Goal: Transaction & Acquisition: Purchase product/service

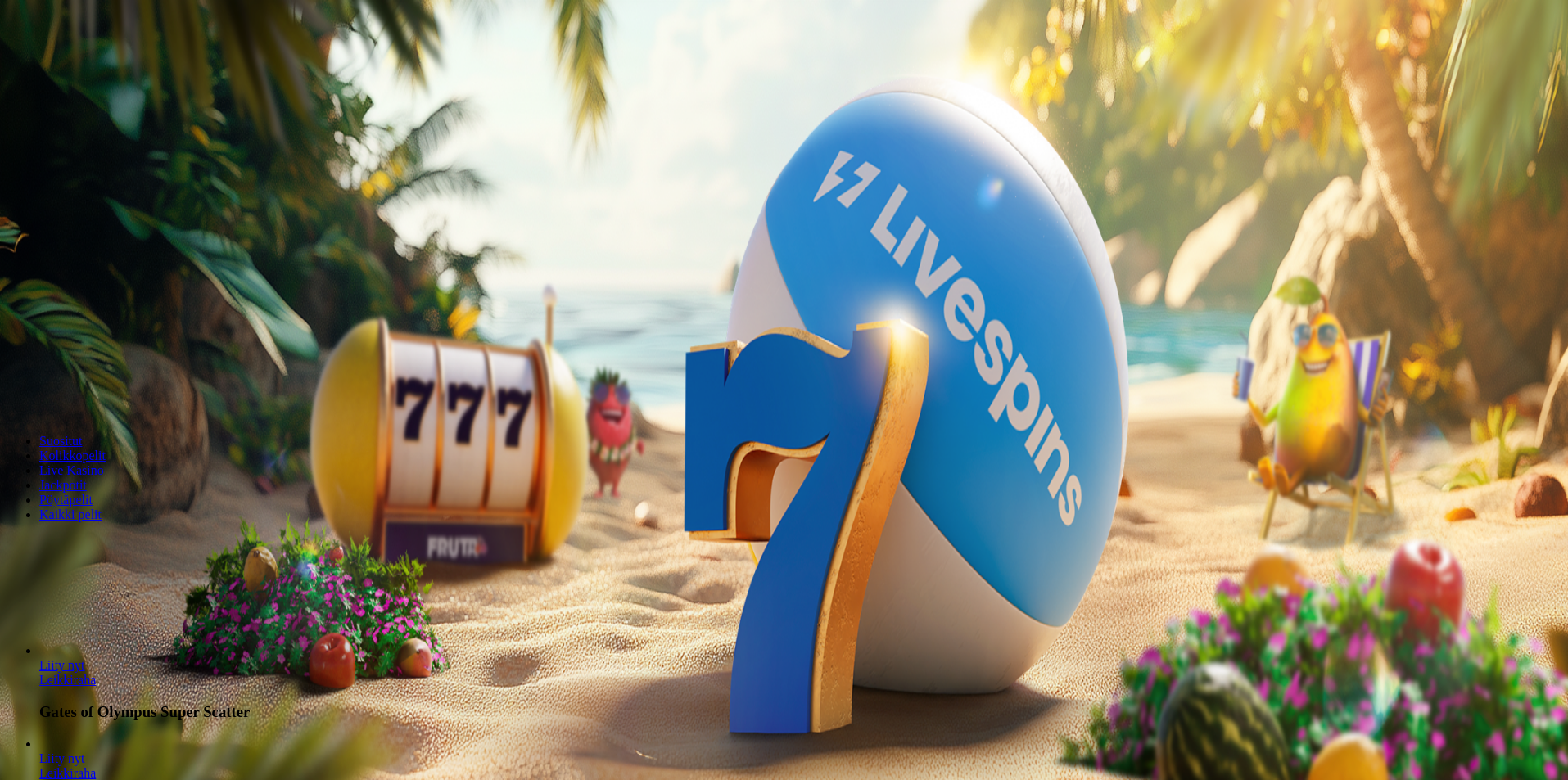
click at [108, 65] on span "Kirjaudu" at bounding box center [112, 59] width 40 height 13
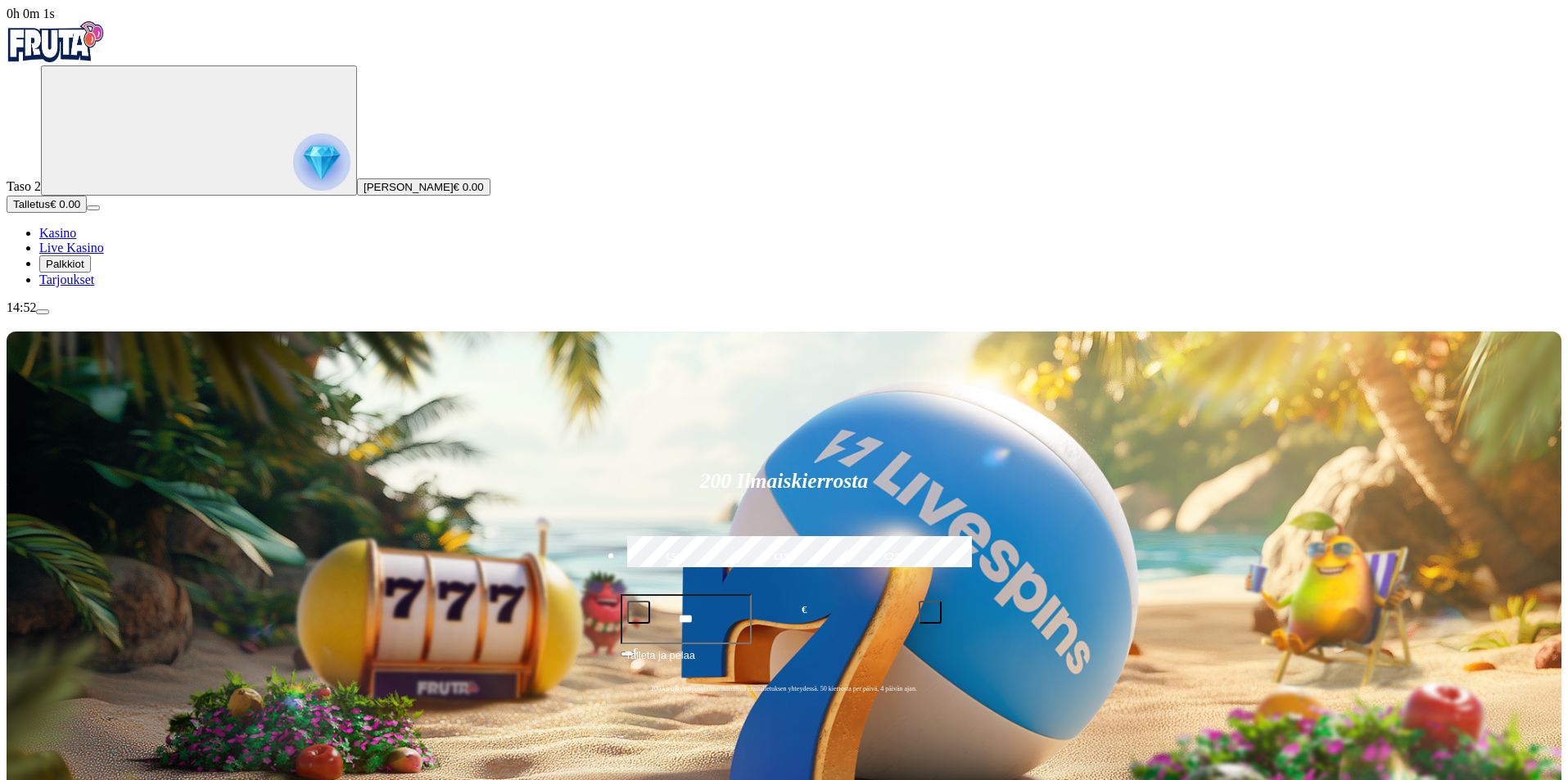
click at [76, 270] on span "Palkkiot" at bounding box center [65, 264] width 39 height 13
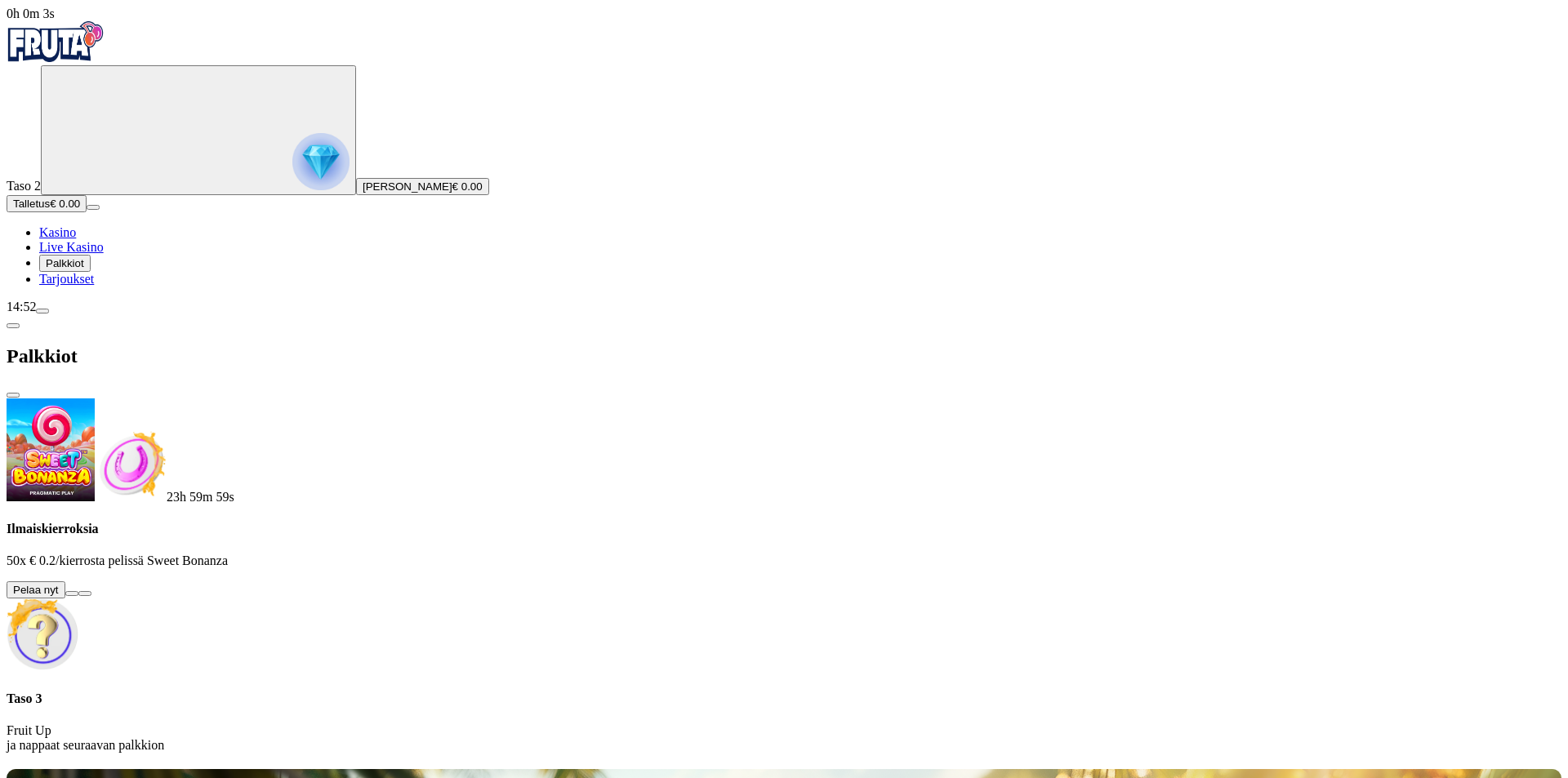
click at [78, 591] on button at bounding box center [71, 593] width 13 height 5
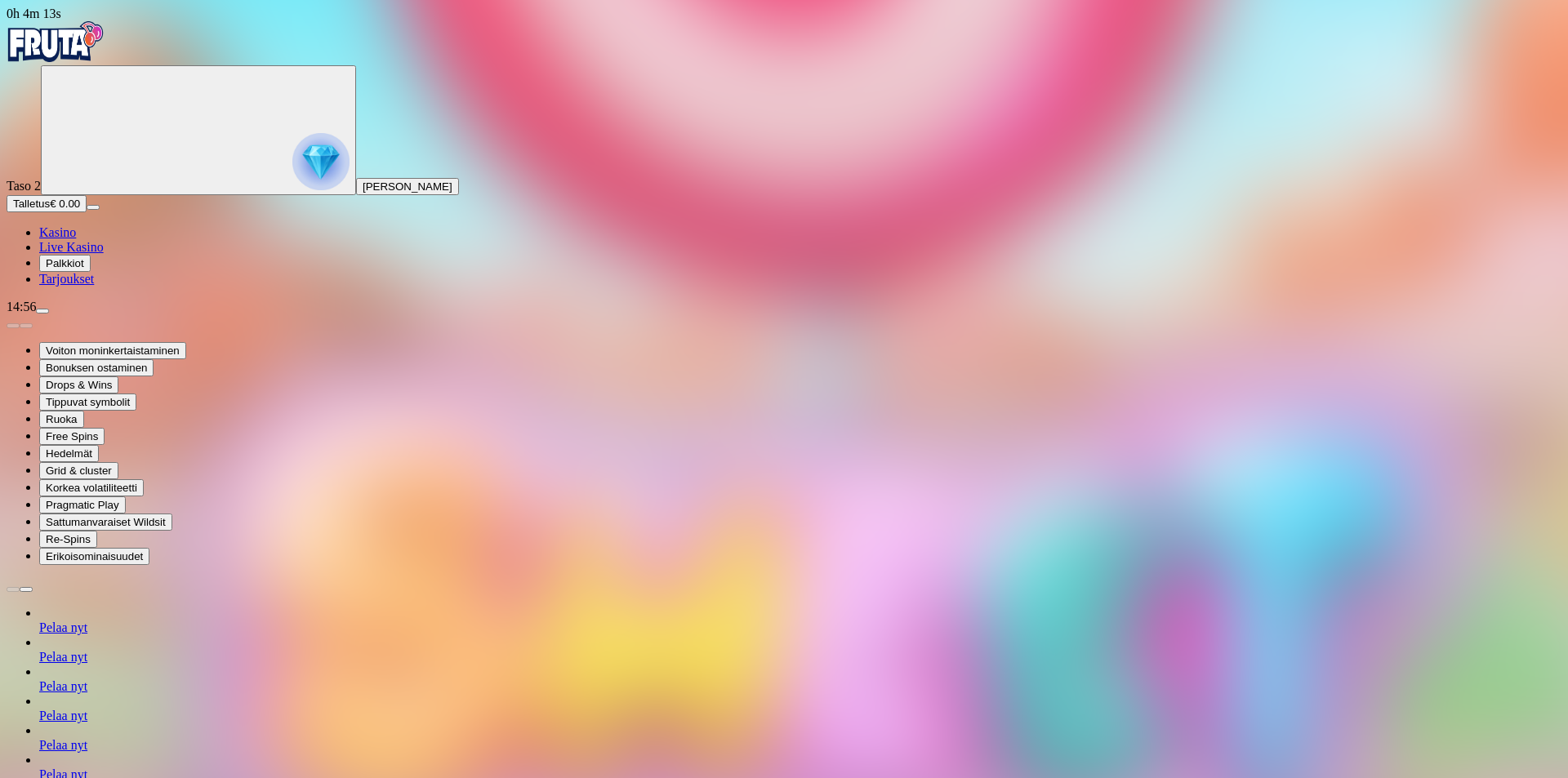
click at [89, 61] on img "Primary" at bounding box center [56, 41] width 98 height 40
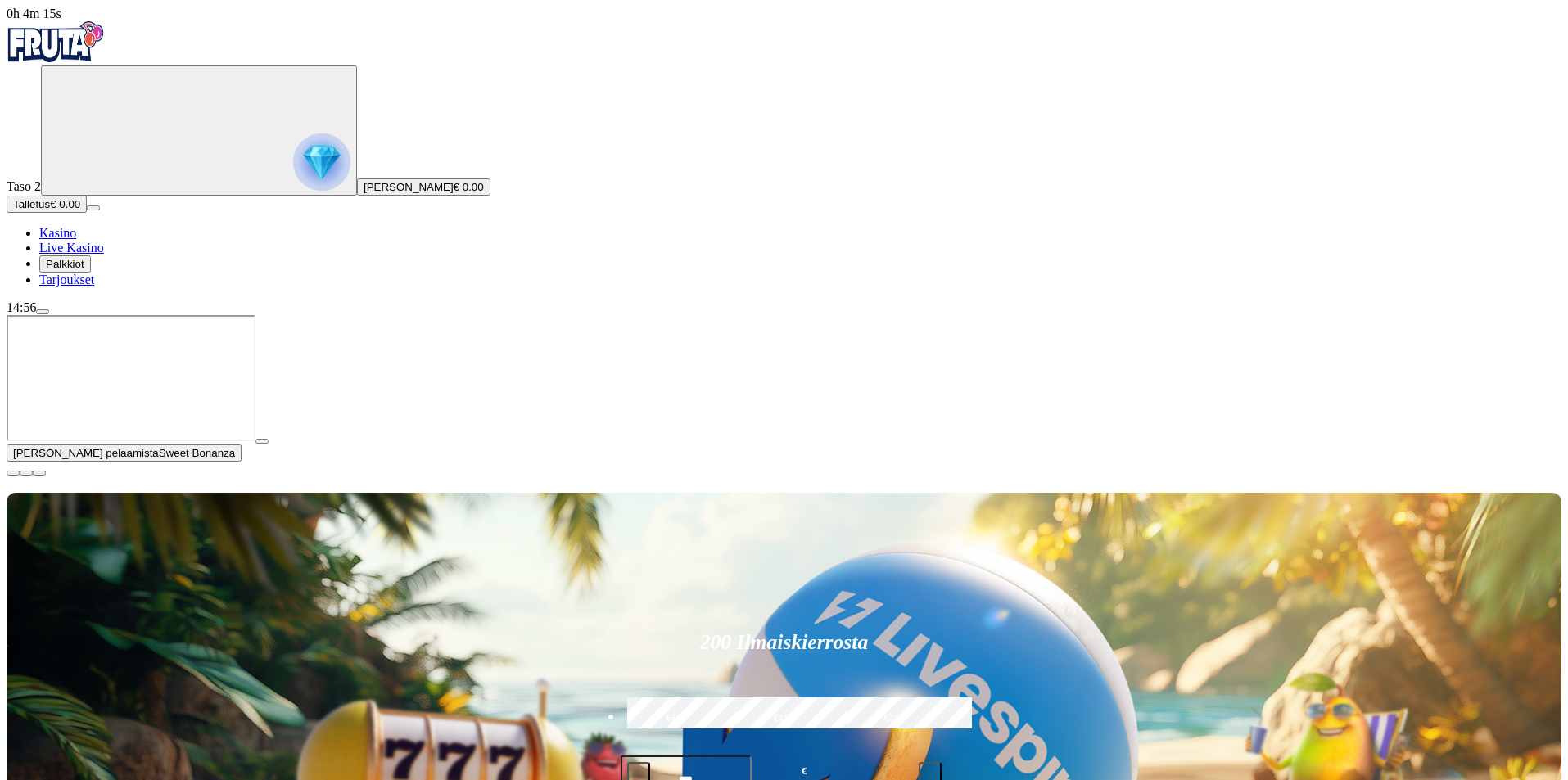
click at [105, 40] on img "Primary" at bounding box center [56, 41] width 98 height 41
click at [42, 312] on span "menu icon" at bounding box center [42, 312] width 0 height 0
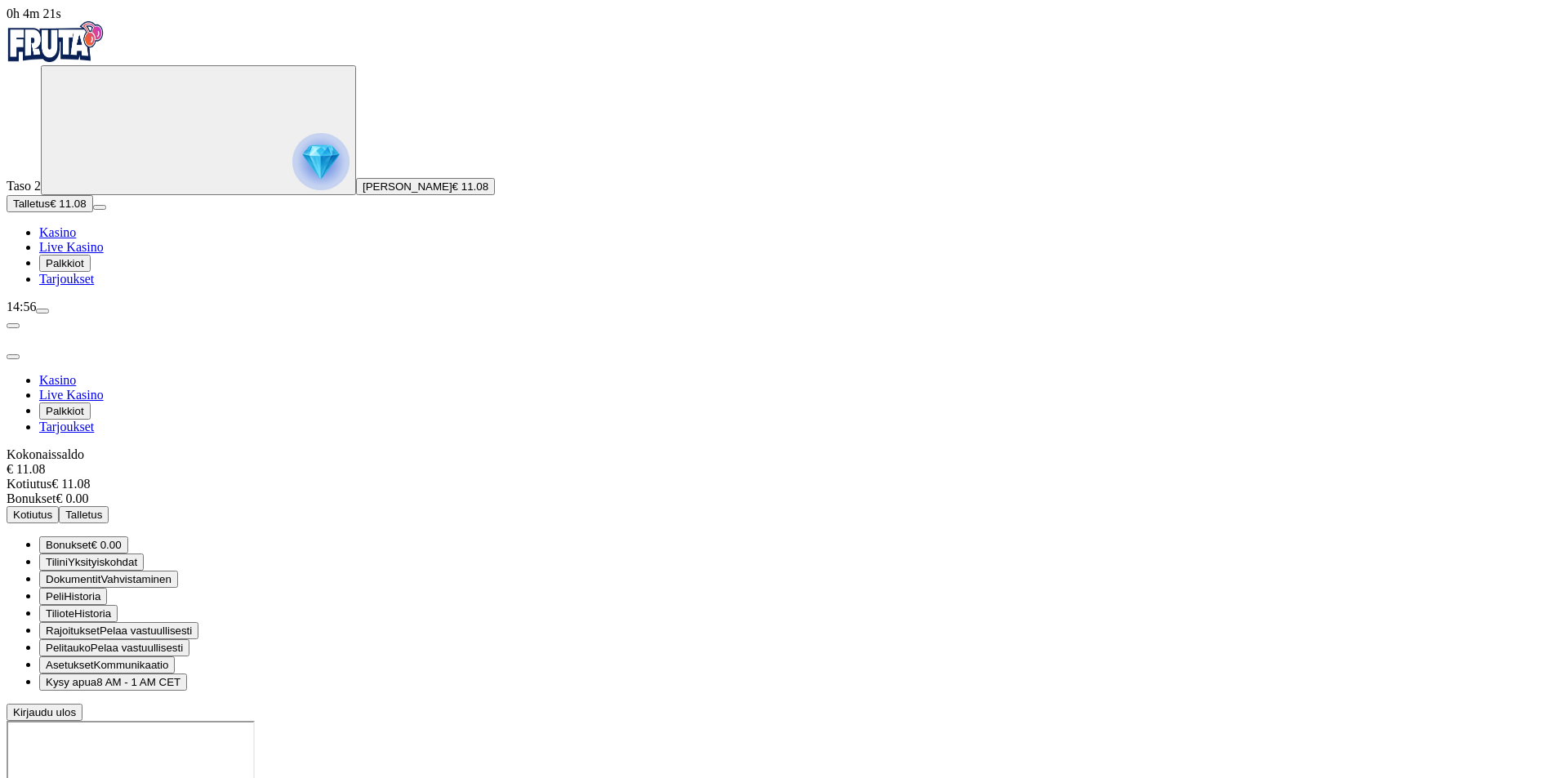
click at [59, 507] on button "Kotiutus" at bounding box center [33, 515] width 52 height 17
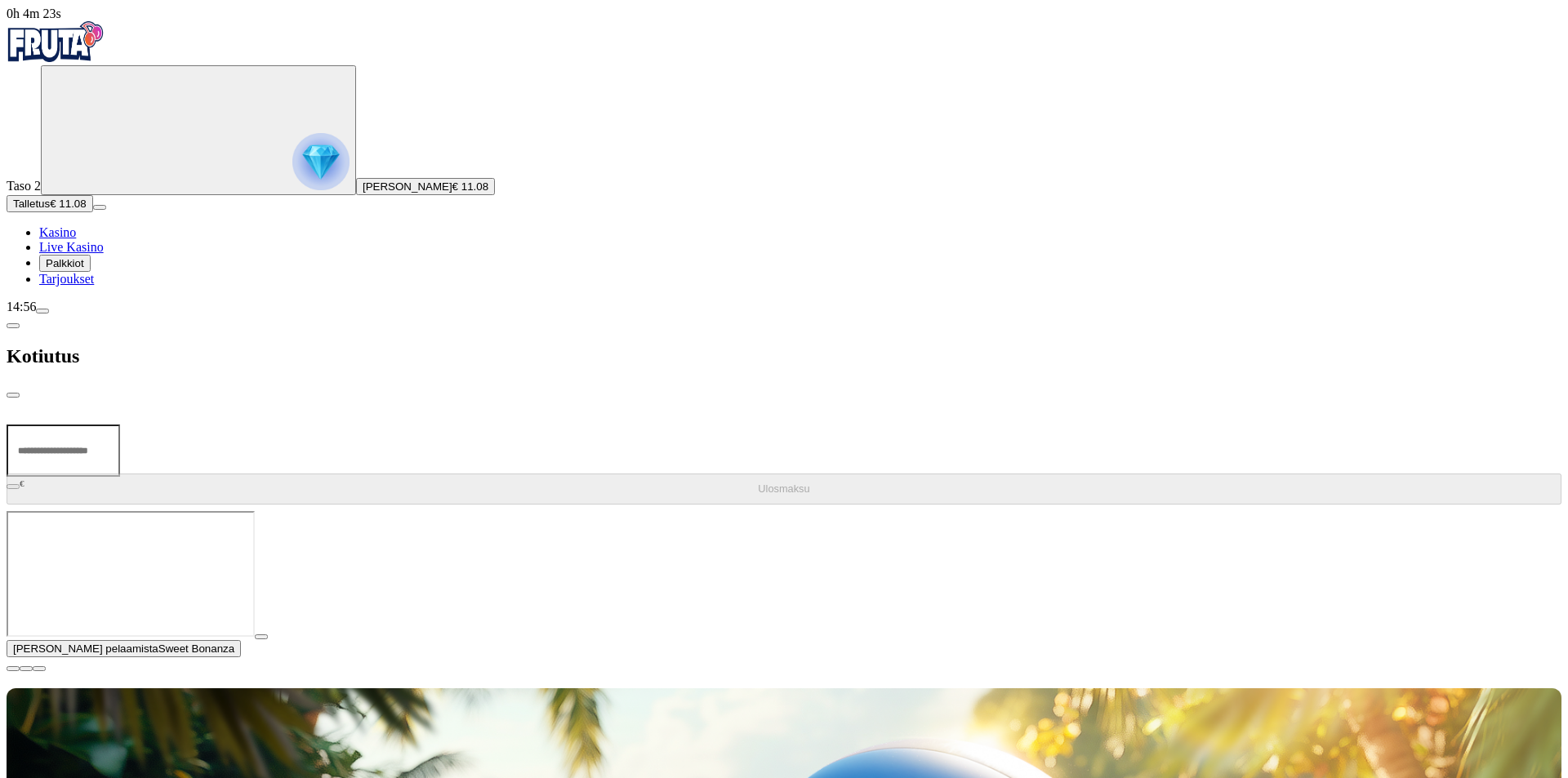
click at [120, 425] on input "number" at bounding box center [63, 451] width 114 height 52
type input "**"
click at [19, 393] on button "close" at bounding box center [13, 395] width 13 height 5
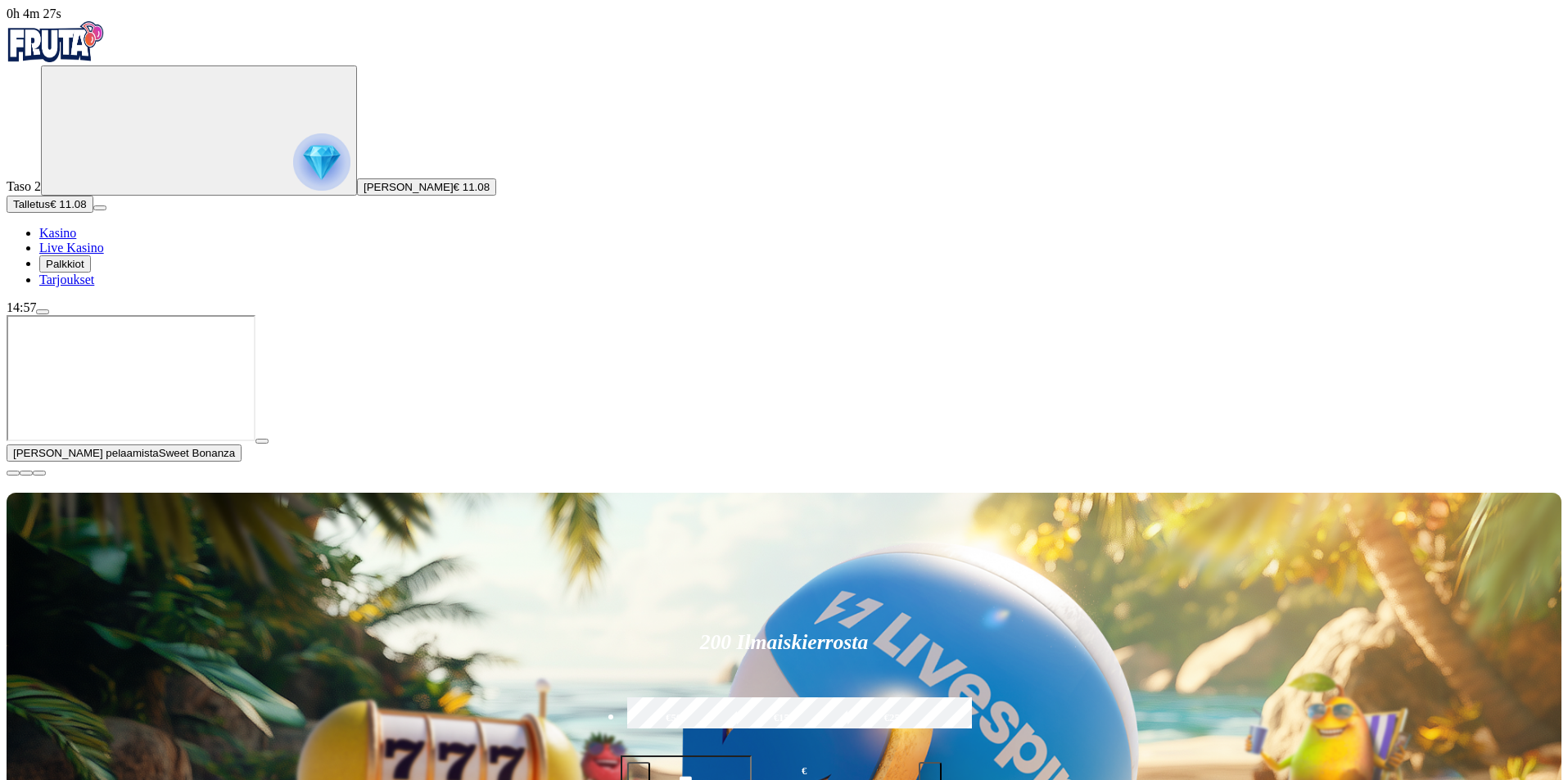
click at [13, 473] on span "close icon" at bounding box center [13, 473] width 0 height 0
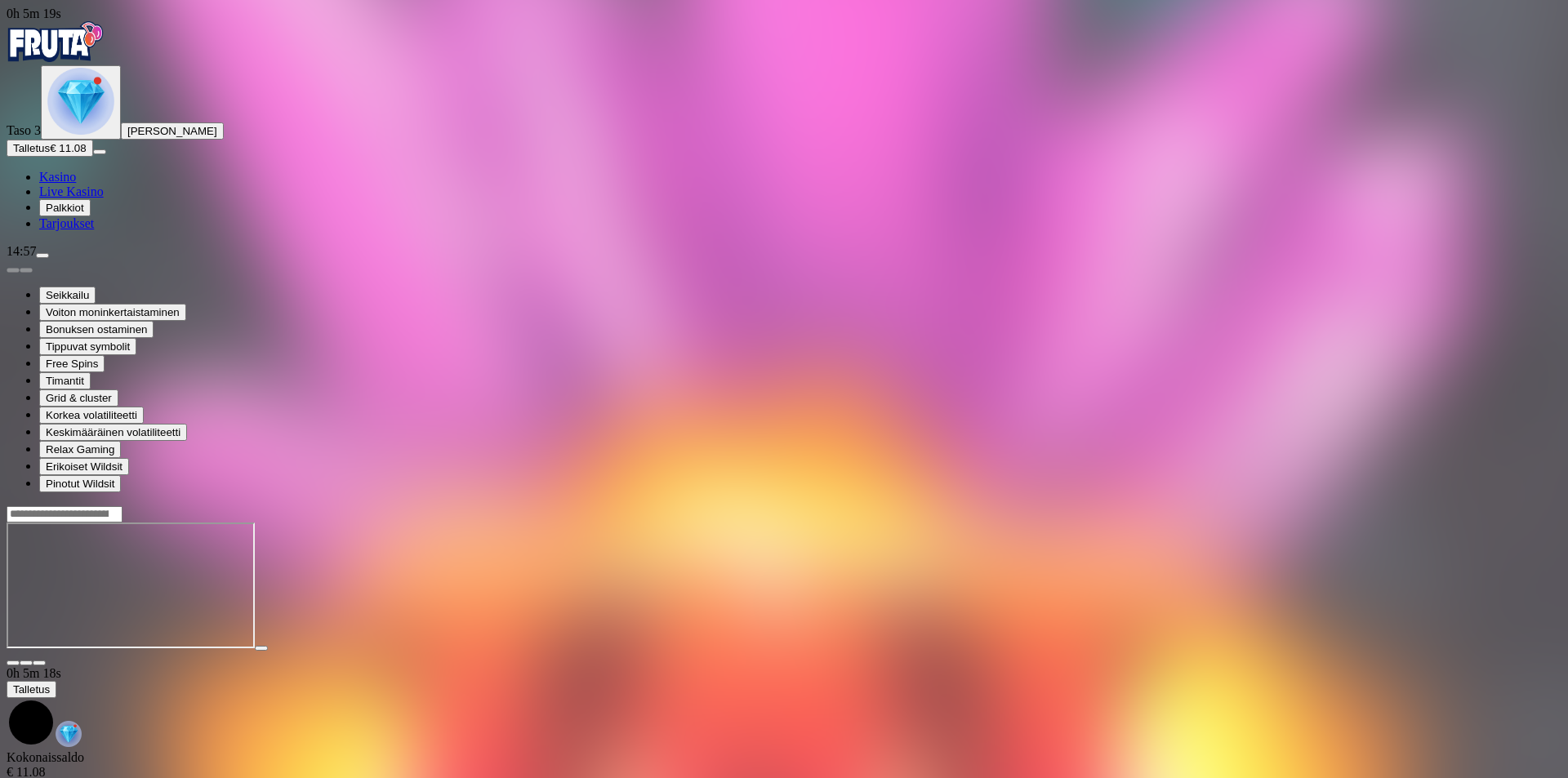
click at [112, 135] on img "Primary" at bounding box center [80, 100] width 67 height 67
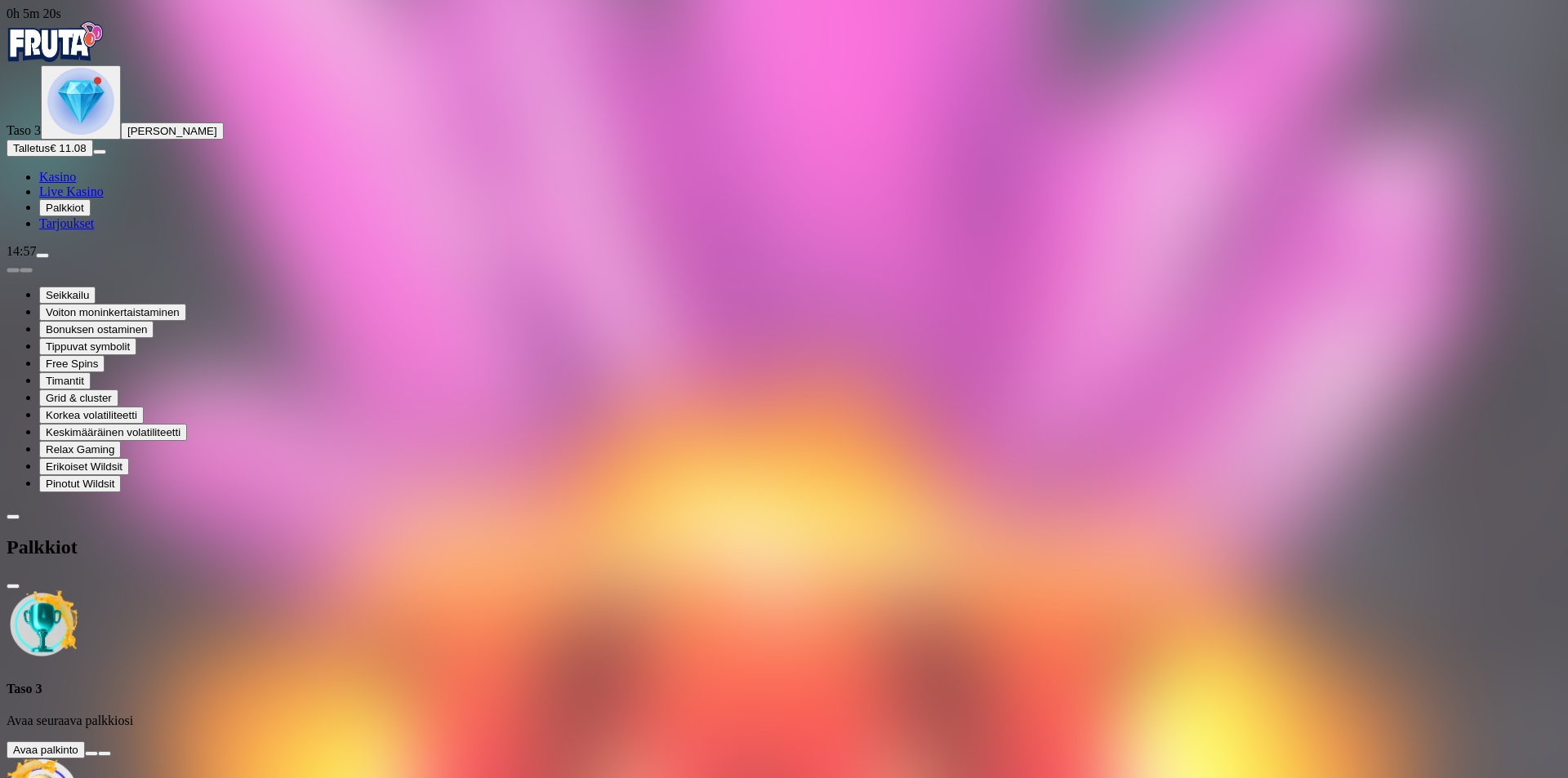
click at [98, 737] on button at bounding box center [91, 754] width 13 height 5
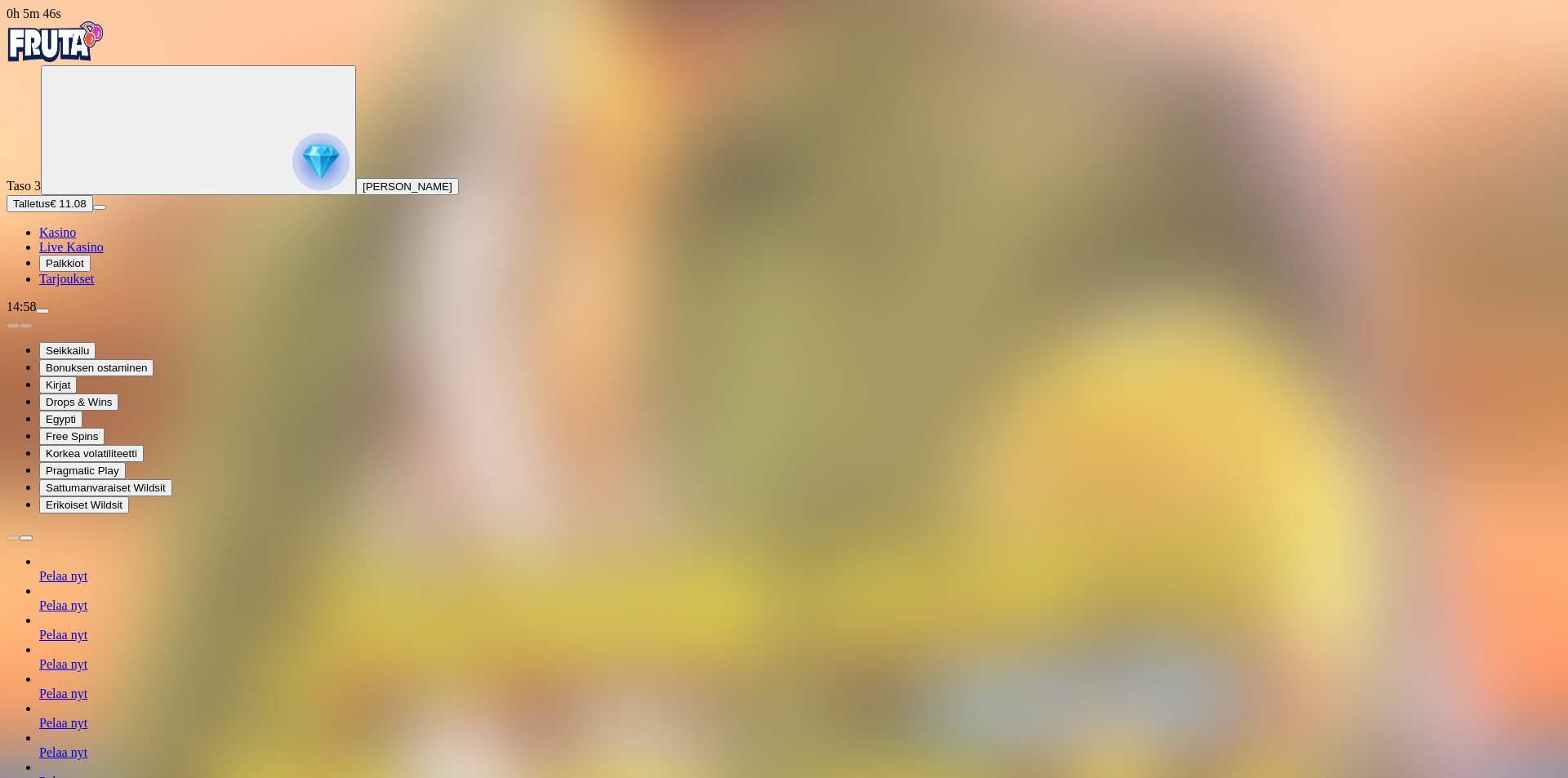
click at [76, 239] on span "Kasino" at bounding box center [57, 232] width 37 height 13
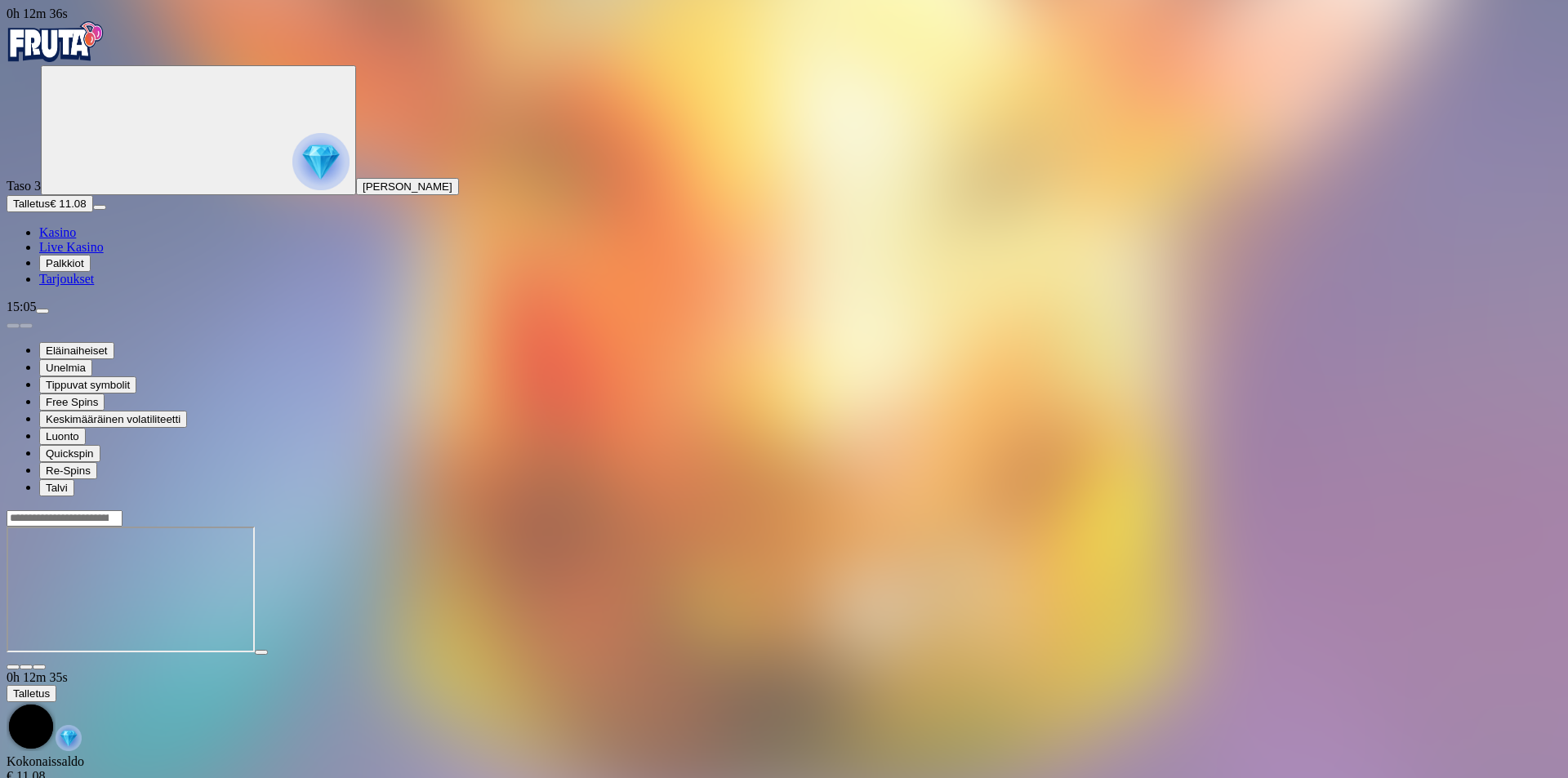
click at [76, 239] on span "Kasino" at bounding box center [57, 232] width 37 height 13
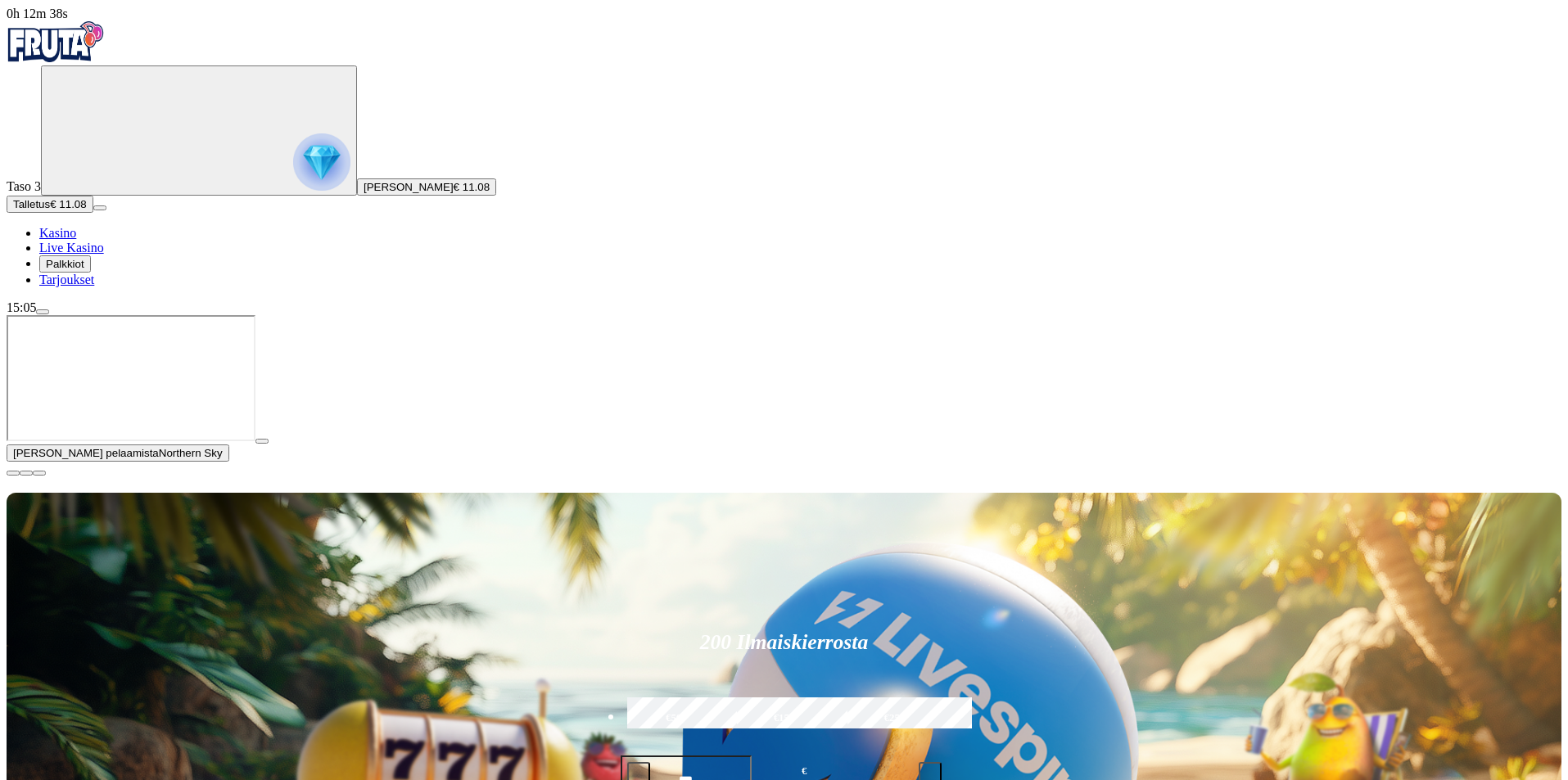
type input "******"
click at [13, 473] on span "close icon" at bounding box center [13, 473] width 0 height 0
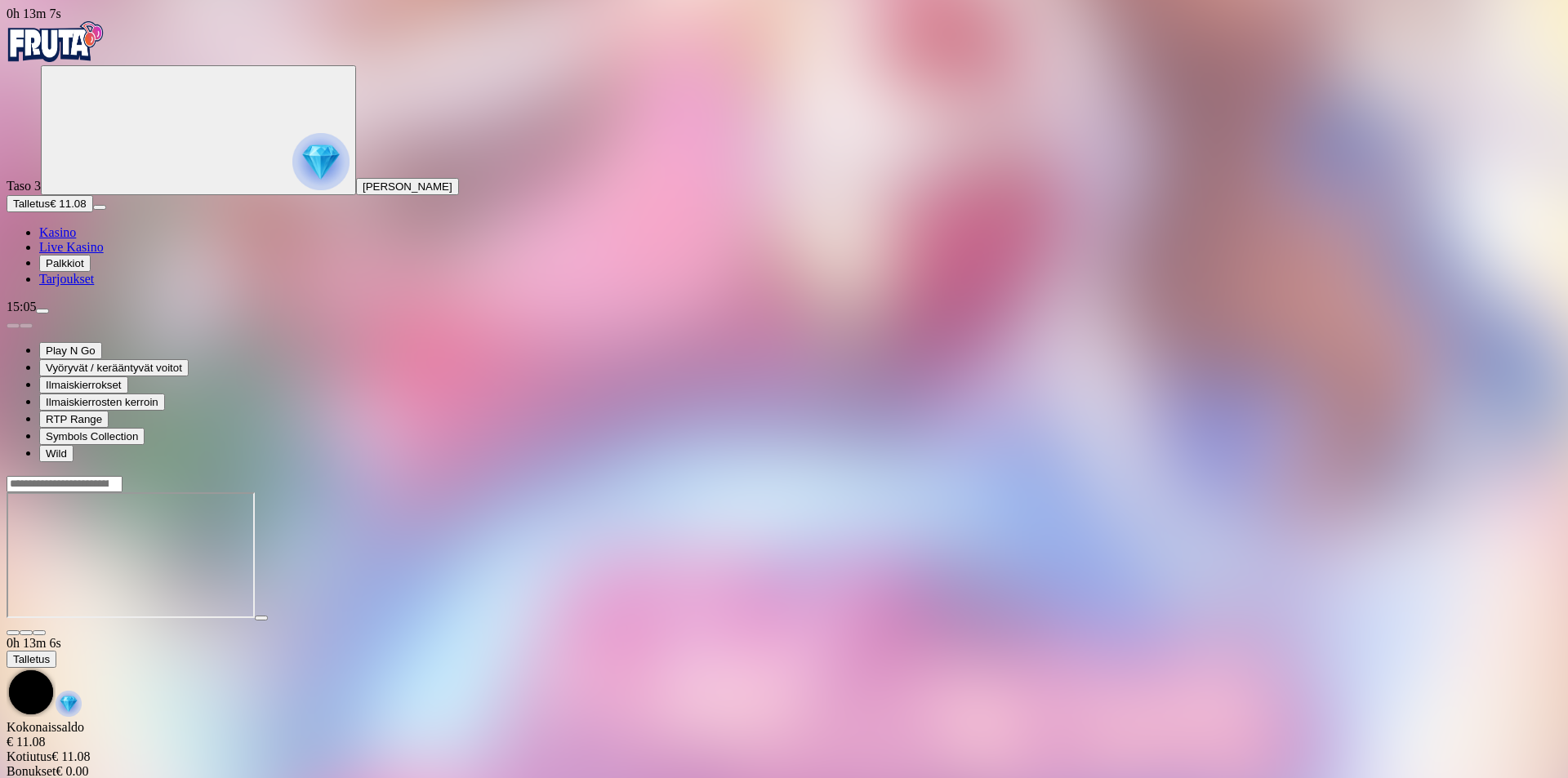
click at [76, 239] on span "Kasino" at bounding box center [57, 232] width 37 height 13
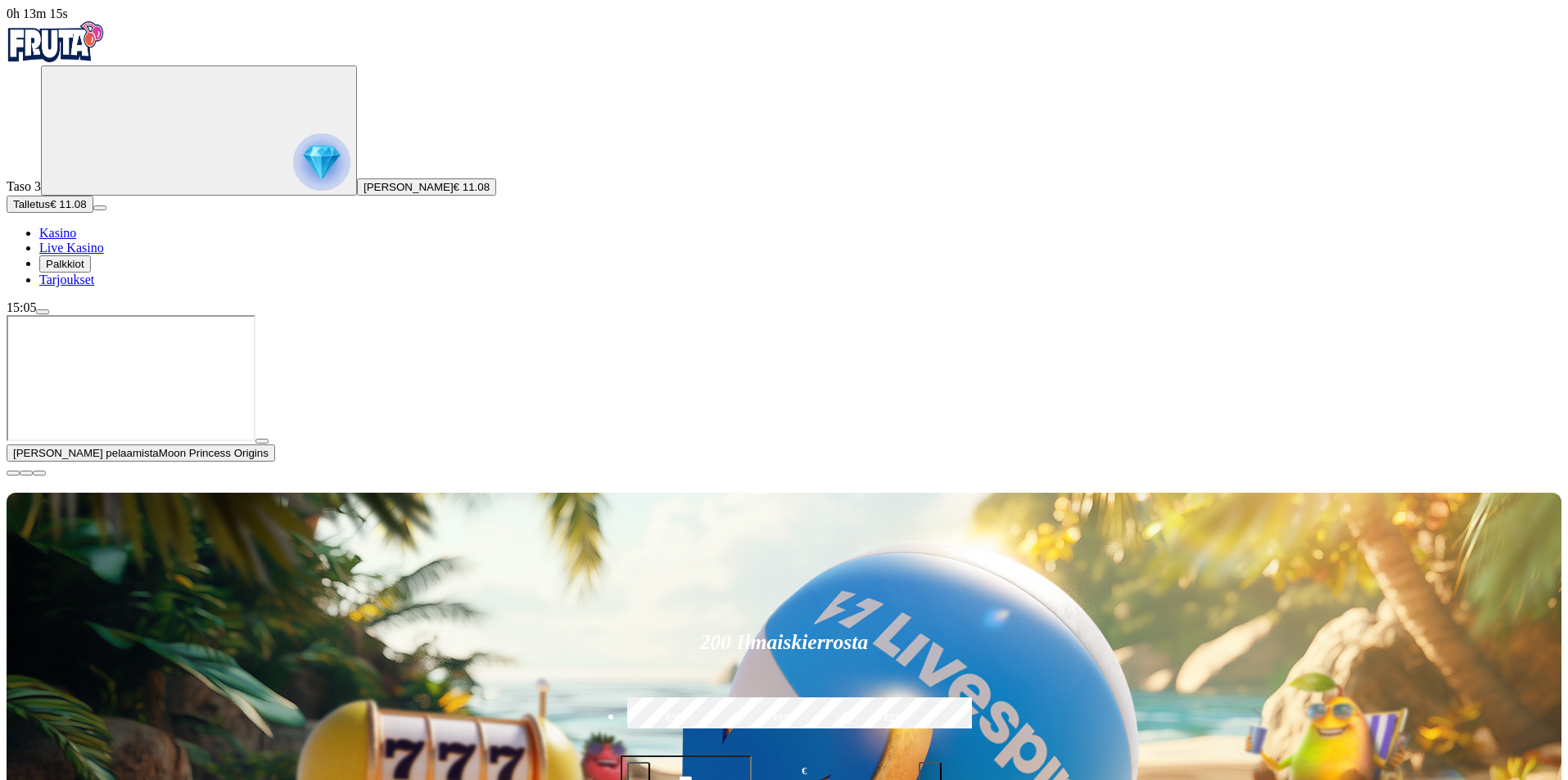
type input "******"
click at [13, 473] on span "close icon" at bounding box center [13, 473] width 0 height 0
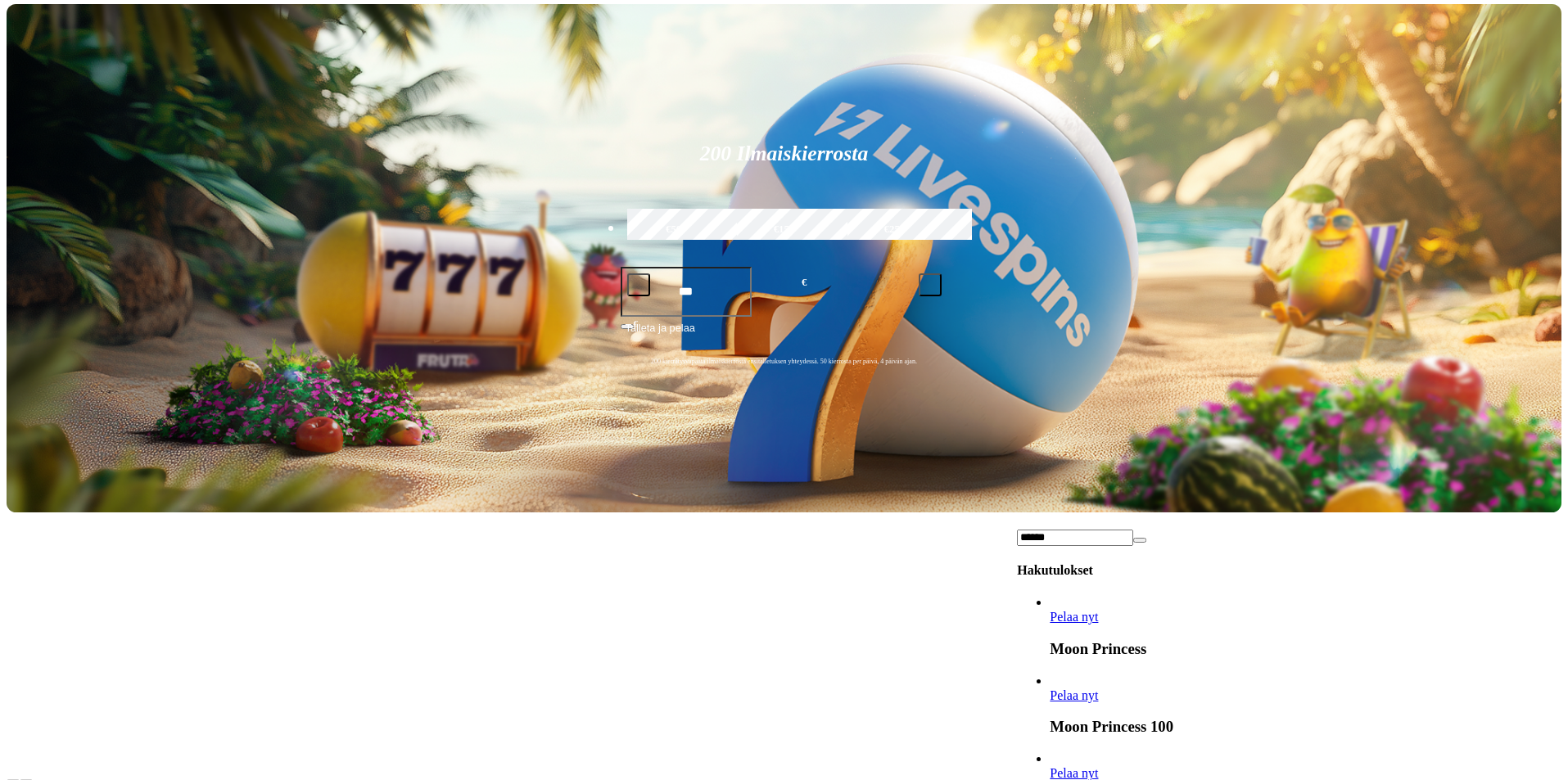
scroll to position [491, 0]
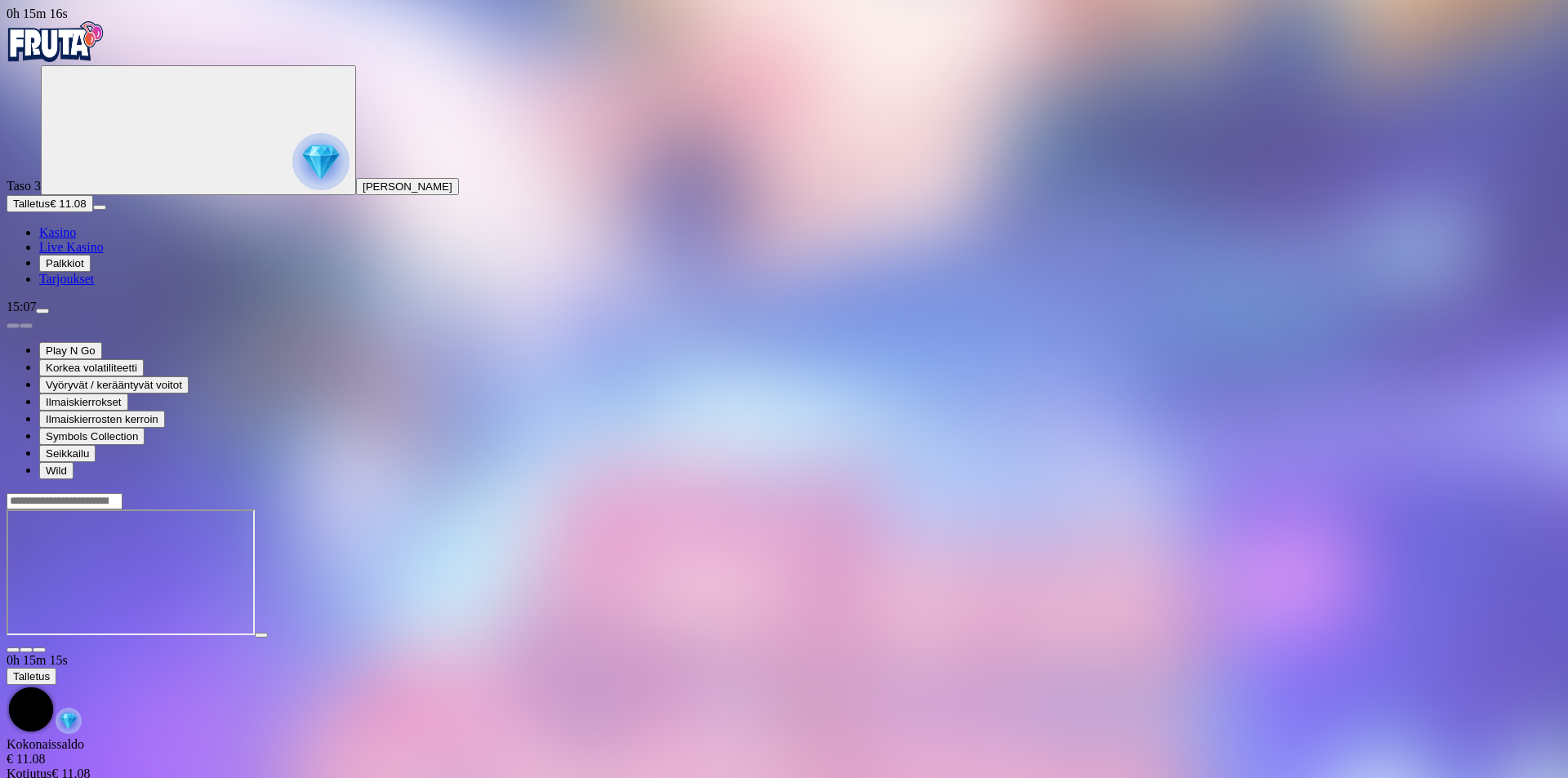
click at [76, 239] on span "Kasino" at bounding box center [57, 232] width 37 height 13
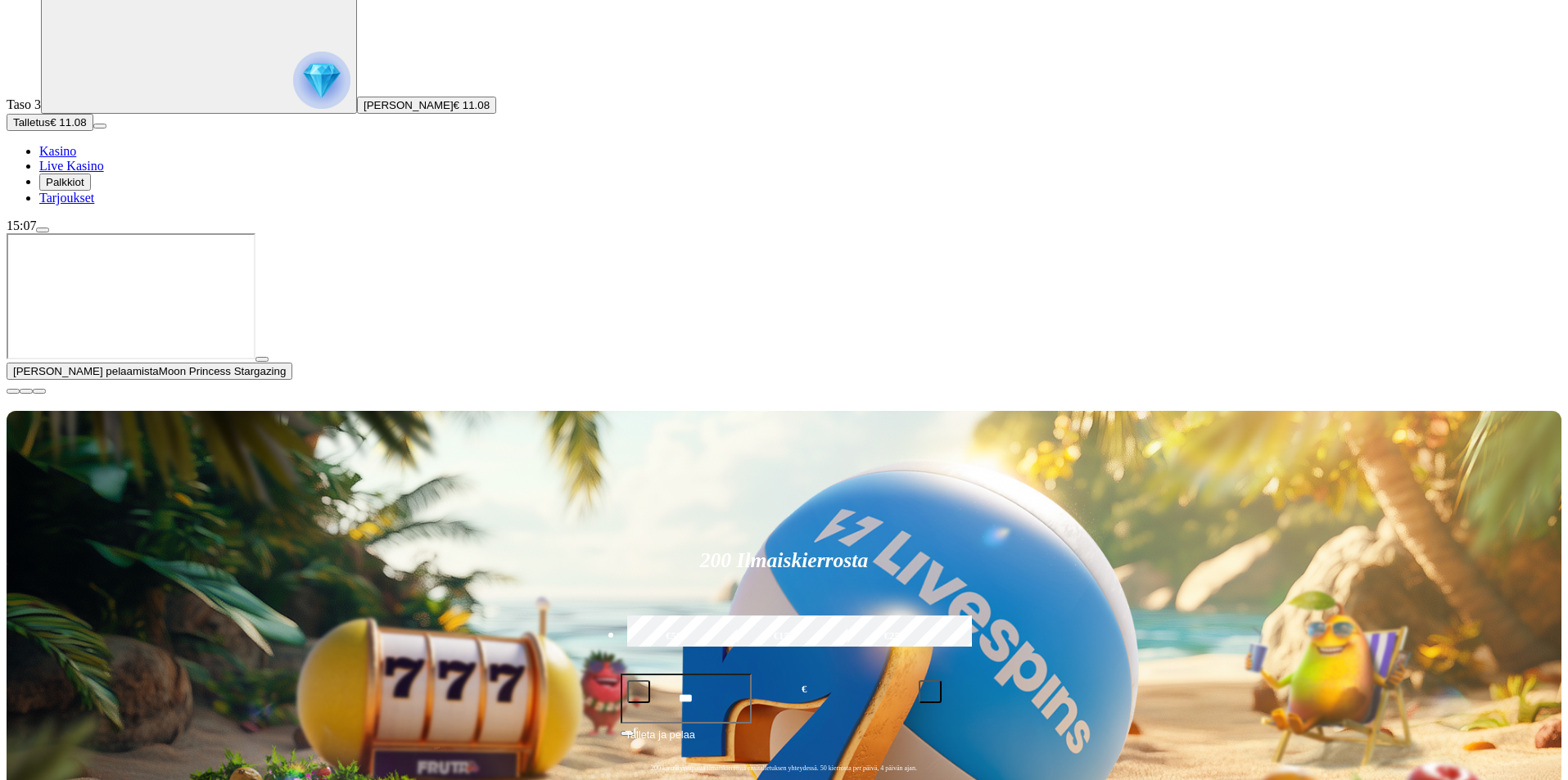
type input "*******"
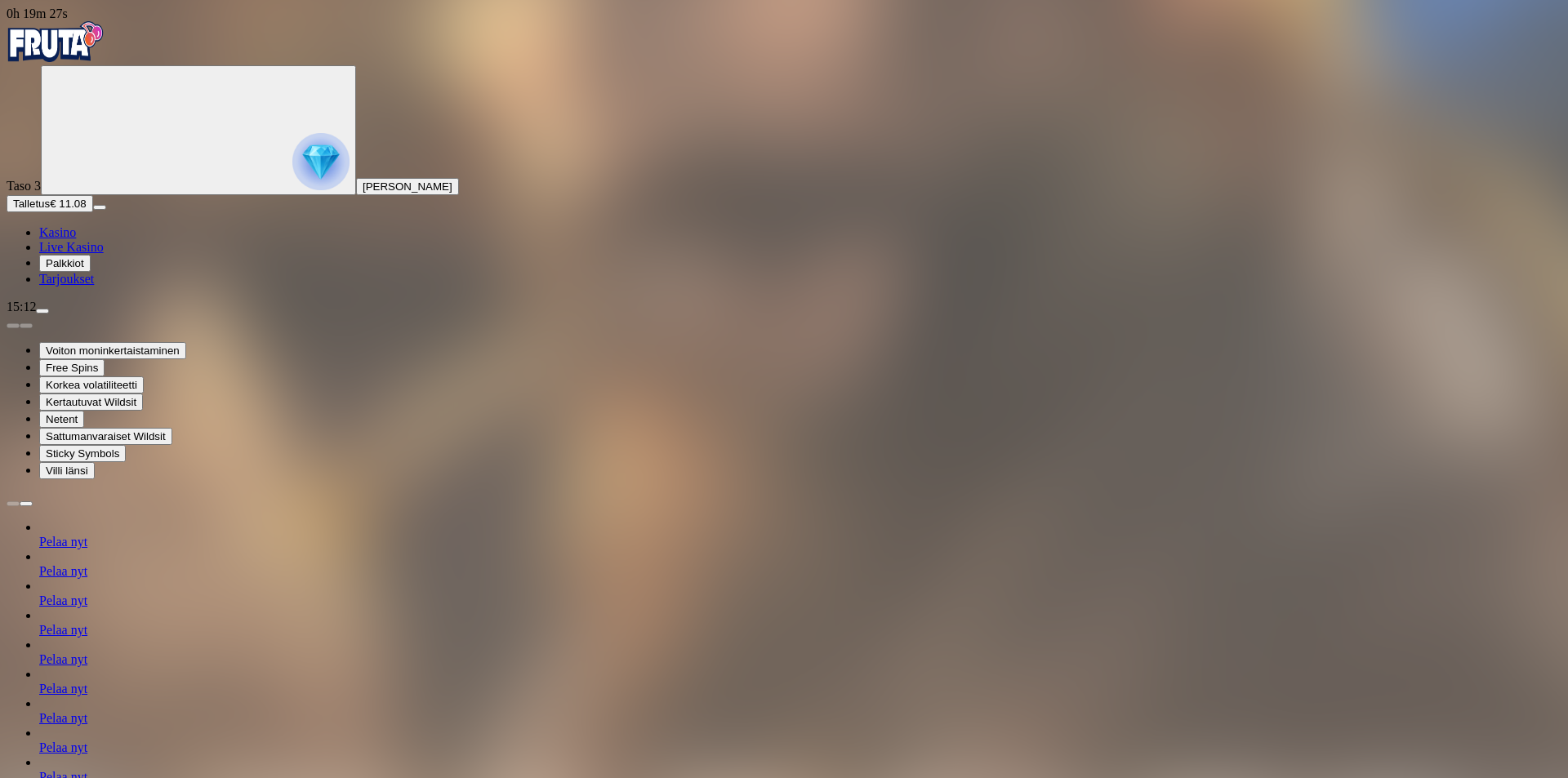
click at [76, 239] on span "Kasino" at bounding box center [57, 232] width 37 height 13
